Goal: Information Seeking & Learning: Learn about a topic

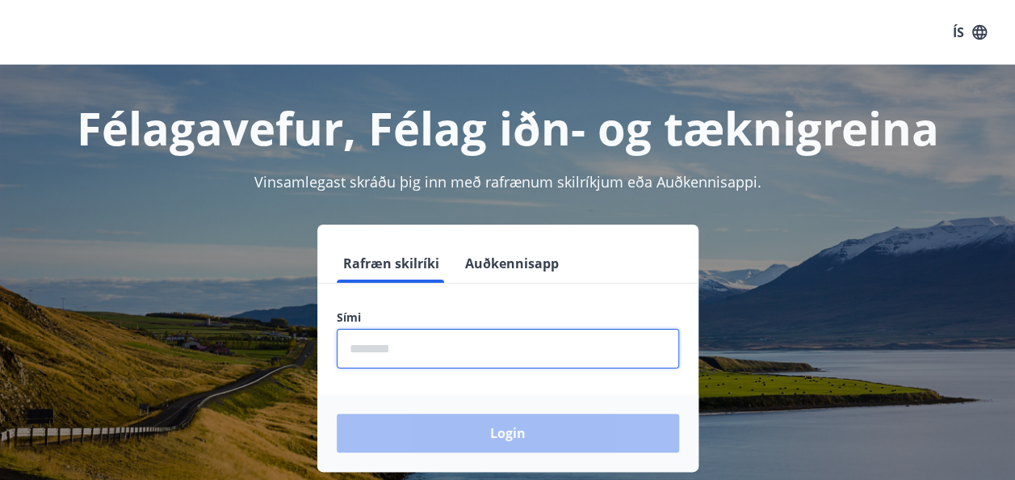
click at [396, 337] on input "phone" at bounding box center [508, 349] width 342 height 40
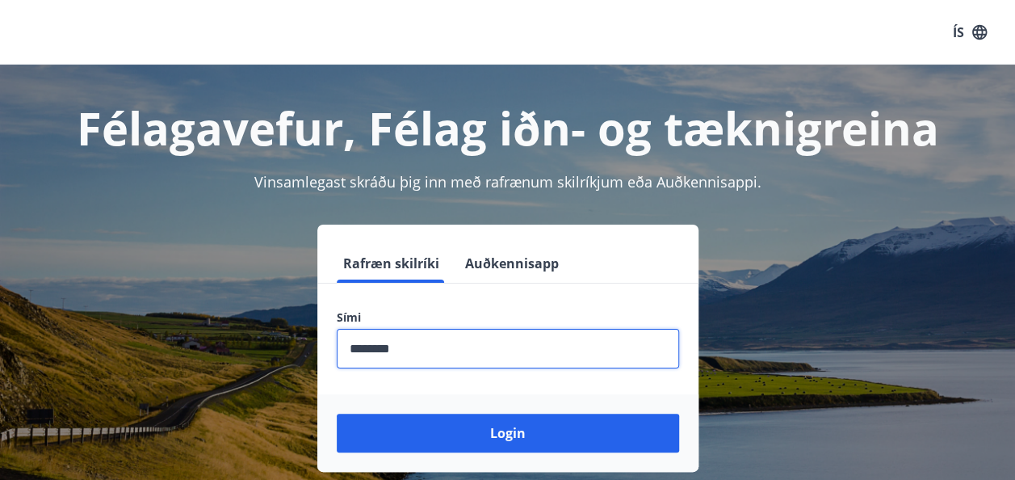
type input "********"
click at [337, 413] on button "Login" at bounding box center [508, 432] width 342 height 39
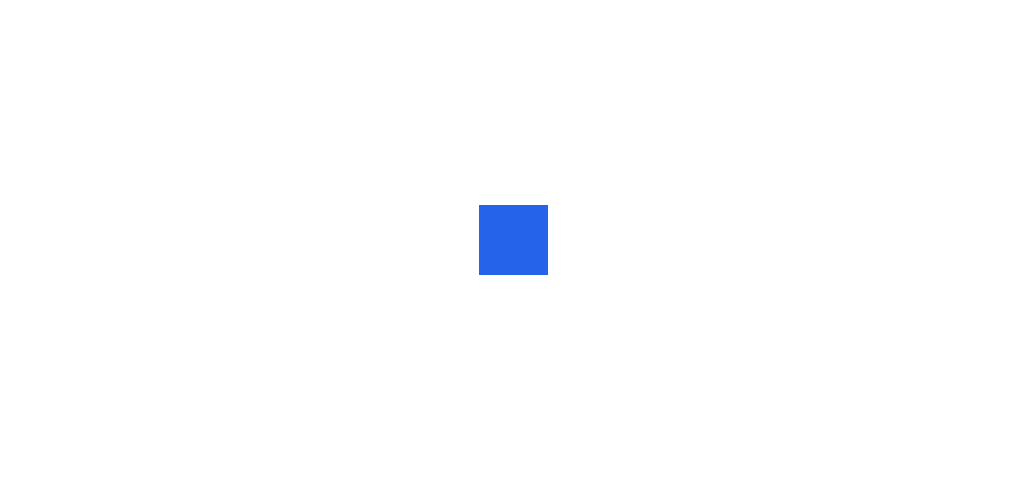
click at [1019, 57] on div at bounding box center [513, 240] width 1027 height 480
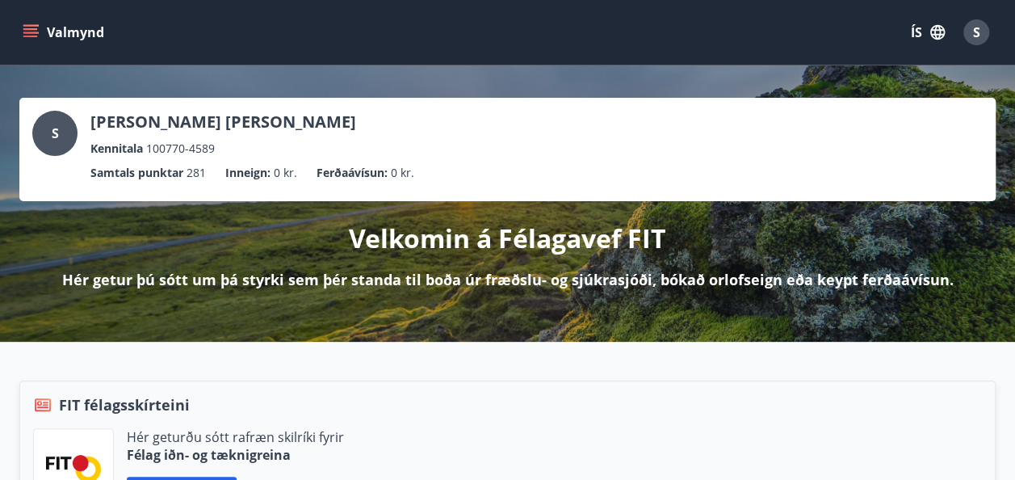
click at [31, 26] on icon "menu" at bounding box center [32, 26] width 18 height 2
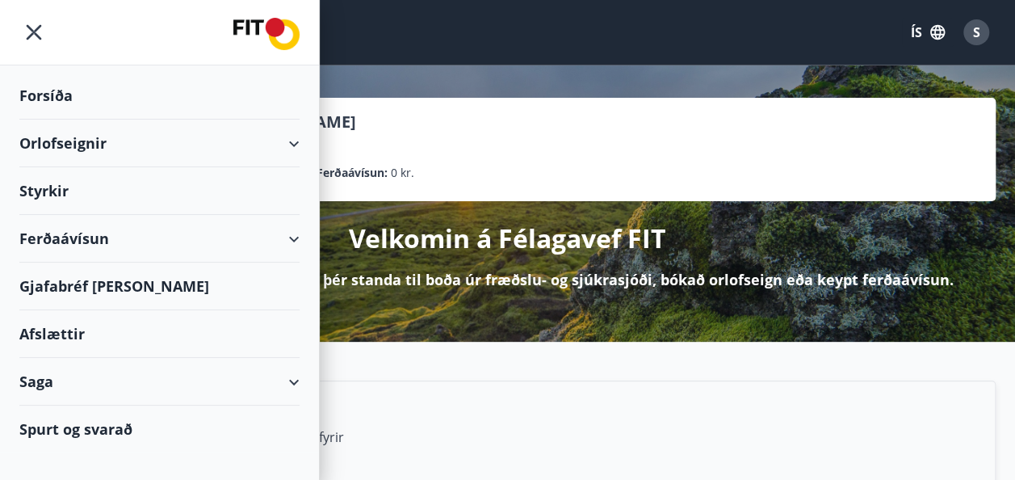
click at [51, 185] on div "Styrkir" at bounding box center [159, 191] width 280 height 48
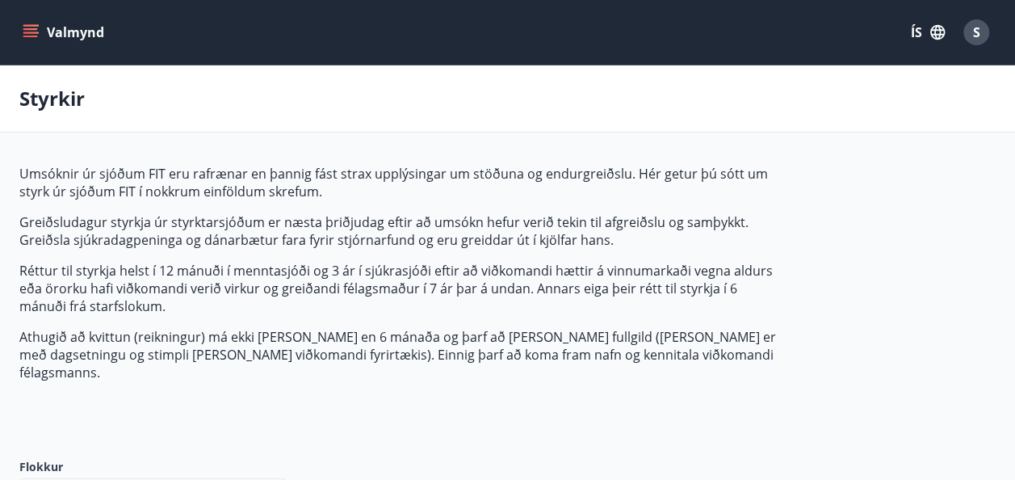
type input "***"
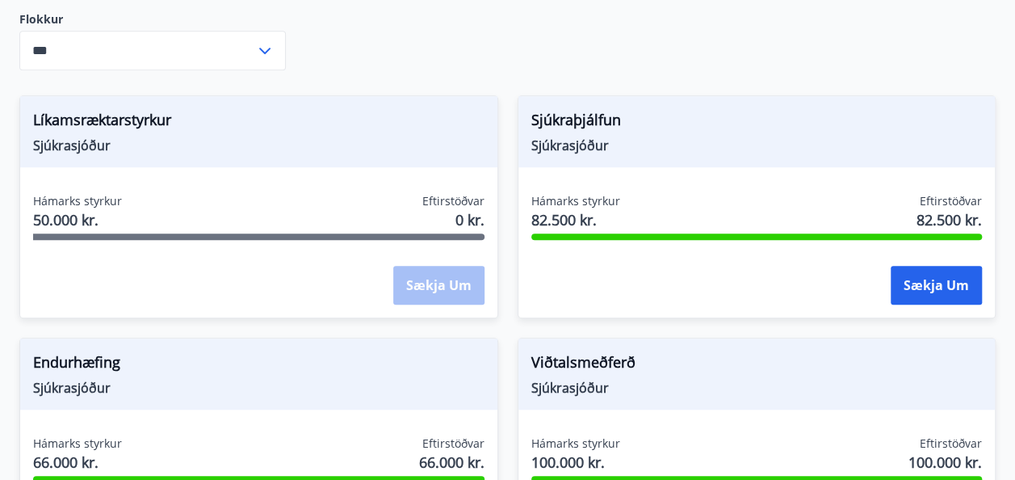
scroll to position [452, 0]
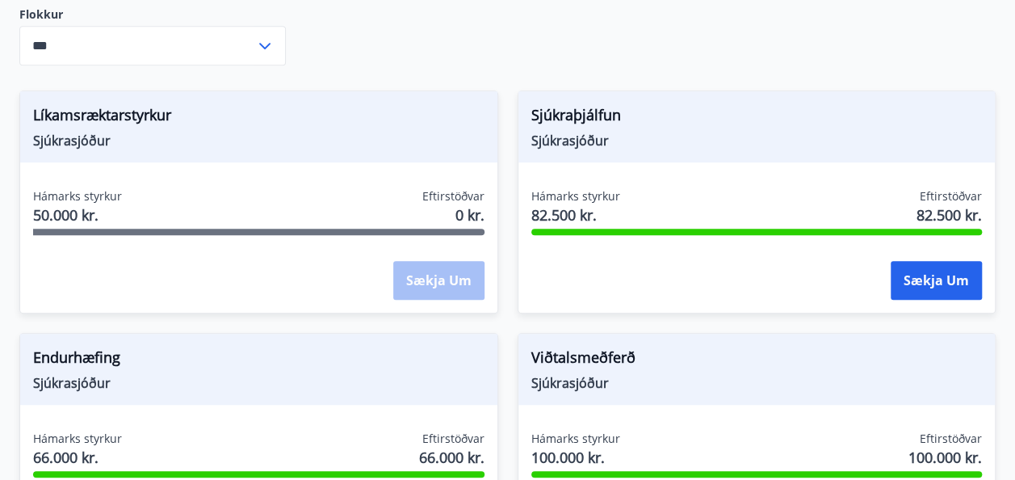
click at [61, 204] on span "50.000 kr." at bounding box center [77, 214] width 89 height 21
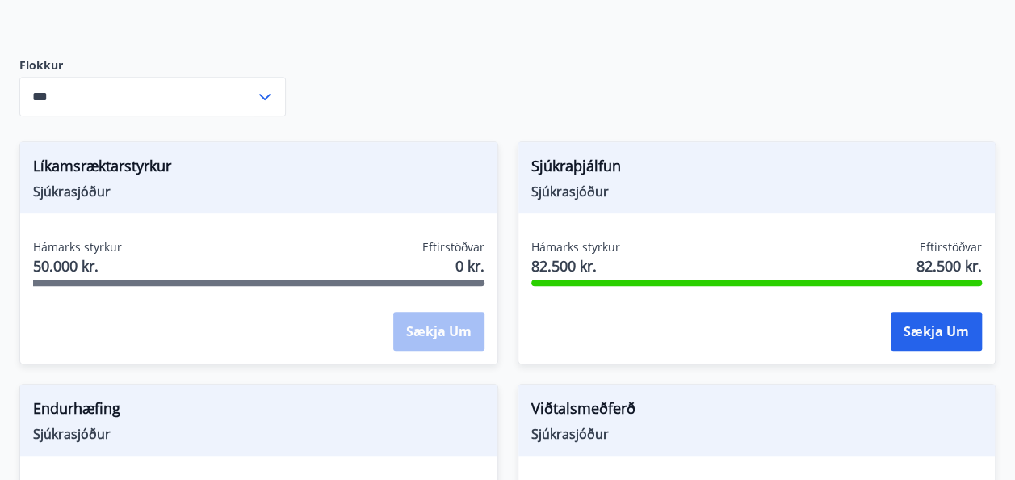
scroll to position [369, 0]
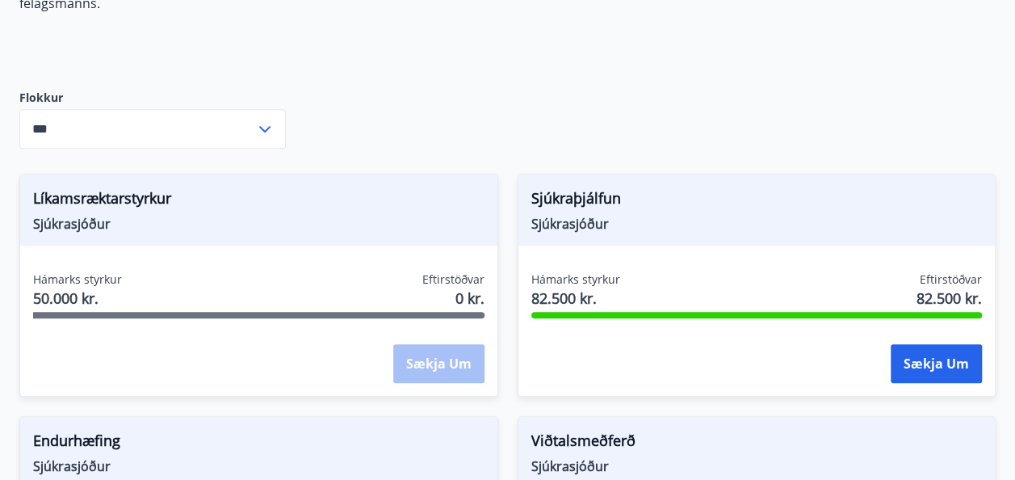
click at [410, 289] on div "Hámarks styrkur 50.000 kr. Eftirstöðvar 0 kr." at bounding box center [258, 291] width 451 height 40
click at [81, 287] on span "50.000 kr." at bounding box center [77, 297] width 89 height 21
click at [266, 119] on icon at bounding box center [264, 128] width 19 height 19
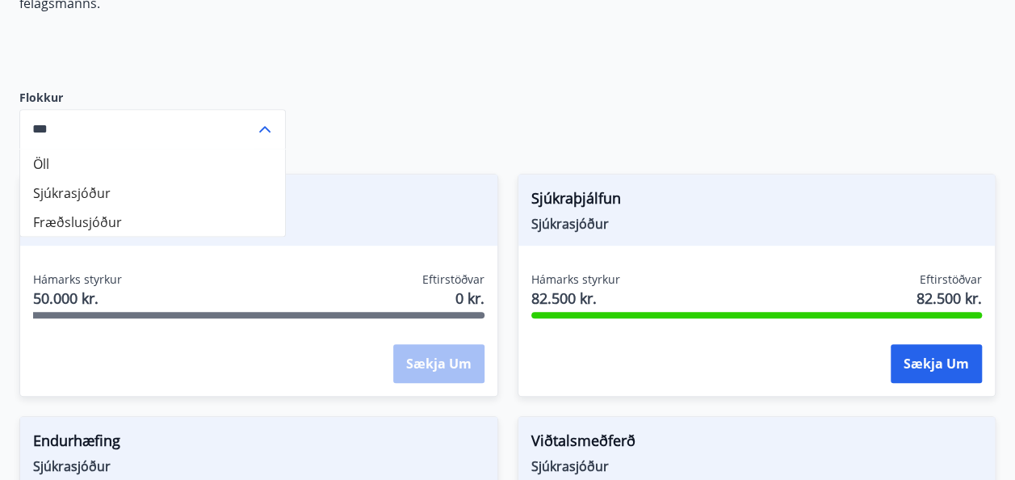
click at [266, 119] on icon at bounding box center [264, 128] width 19 height 19
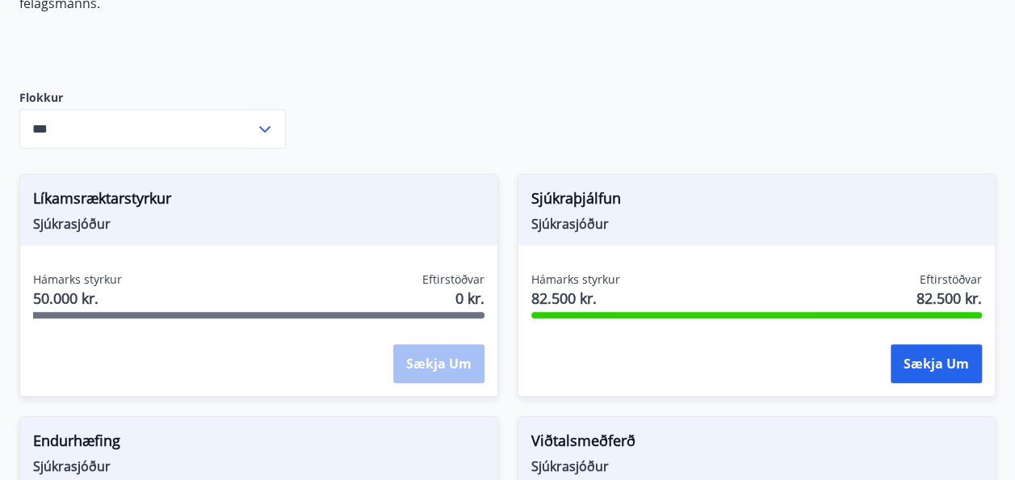
click at [266, 119] on icon at bounding box center [264, 128] width 19 height 19
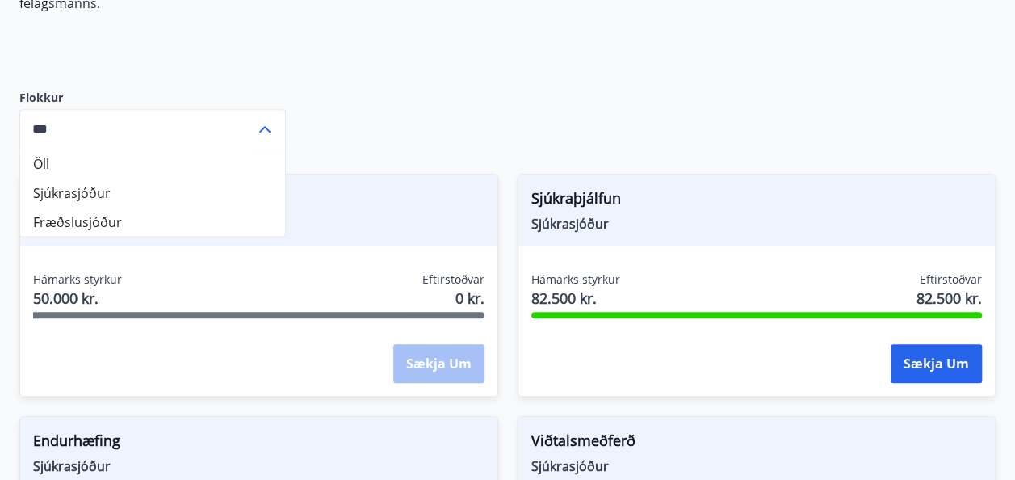
click at [266, 119] on icon at bounding box center [264, 128] width 19 height 19
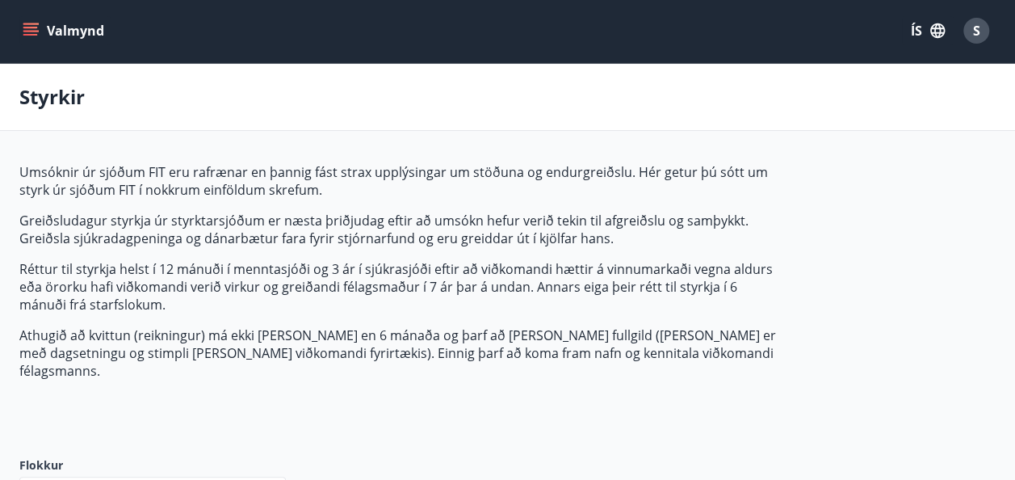
scroll to position [0, 0]
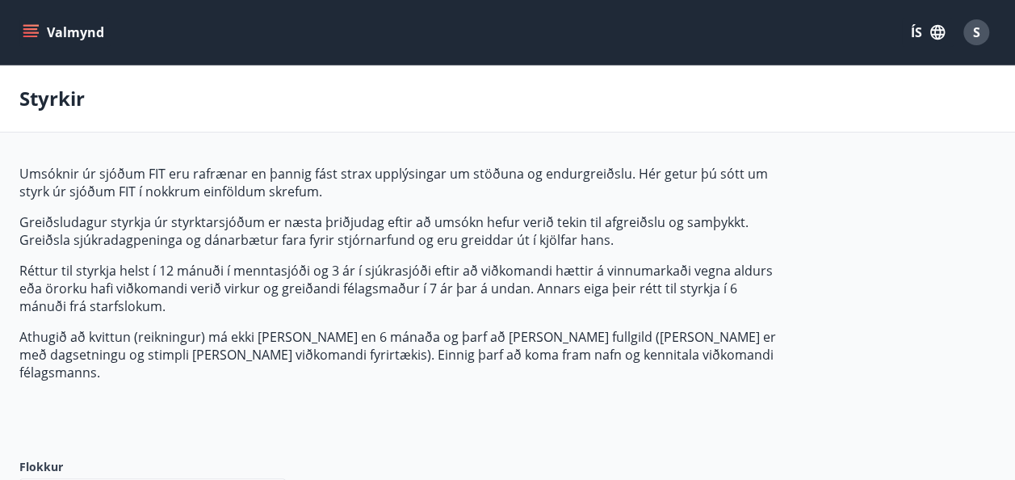
click at [29, 32] on icon "menu" at bounding box center [32, 32] width 18 height 2
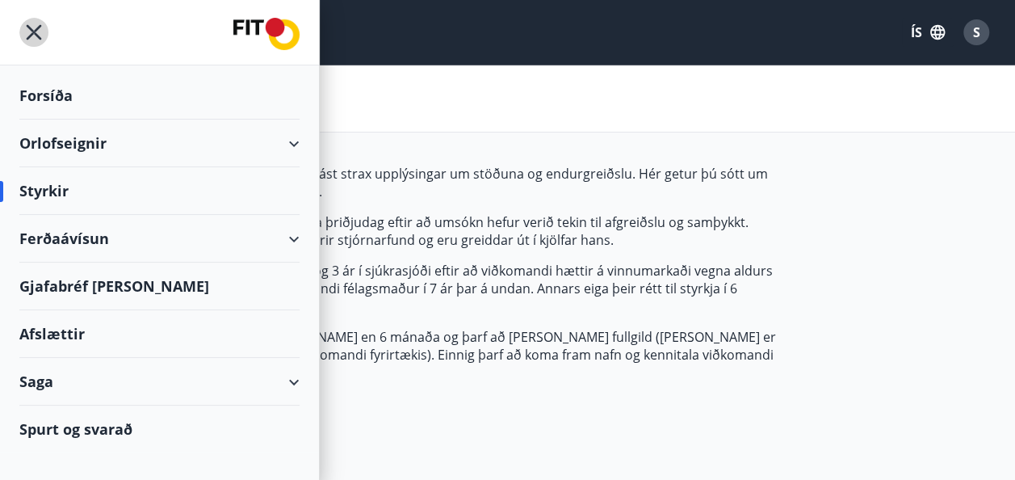
click at [29, 32] on icon "menu" at bounding box center [33, 32] width 29 height 29
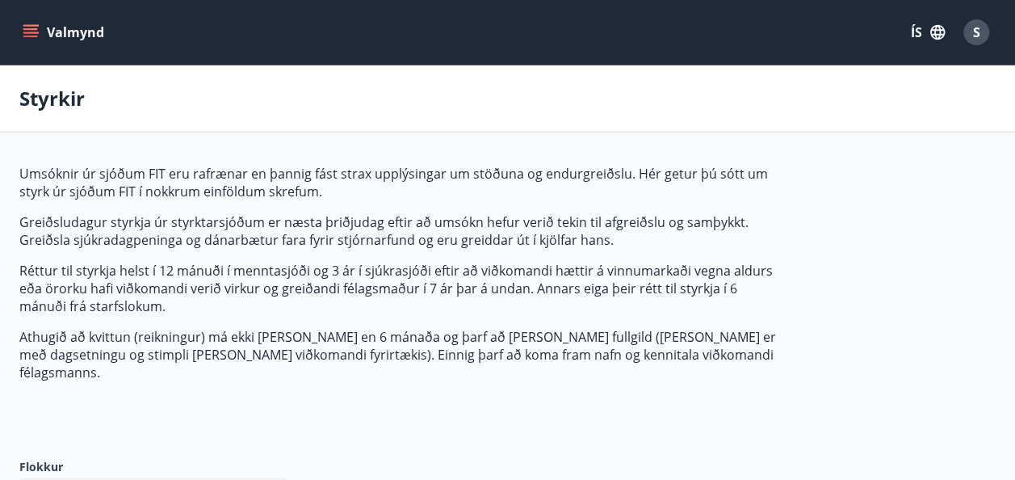
click at [973, 36] on span "S" at bounding box center [976, 32] width 7 height 18
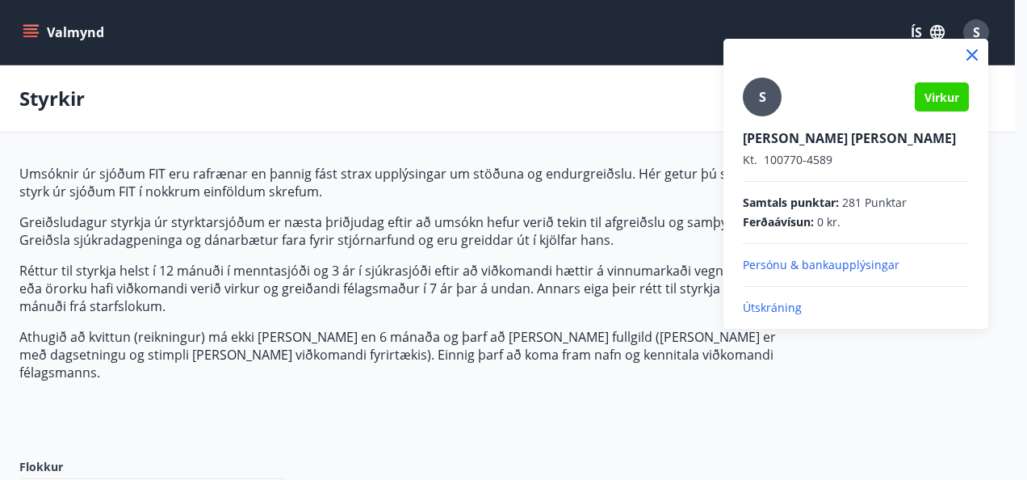
click at [811, 262] on p "Persónu & bankaupplýsingar" at bounding box center [856, 265] width 226 height 16
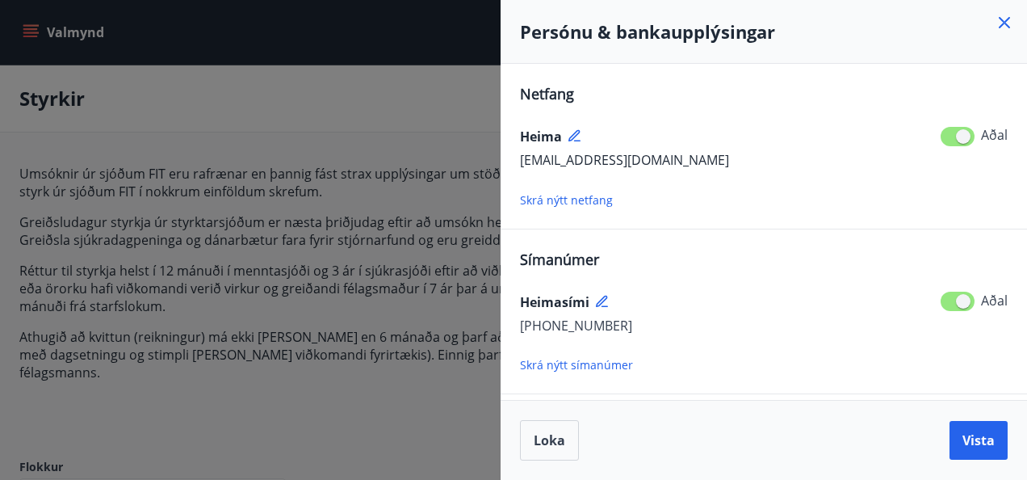
click at [1005, 19] on icon at bounding box center [1004, 22] width 19 height 19
